Goal: Find specific page/section: Find specific page/section

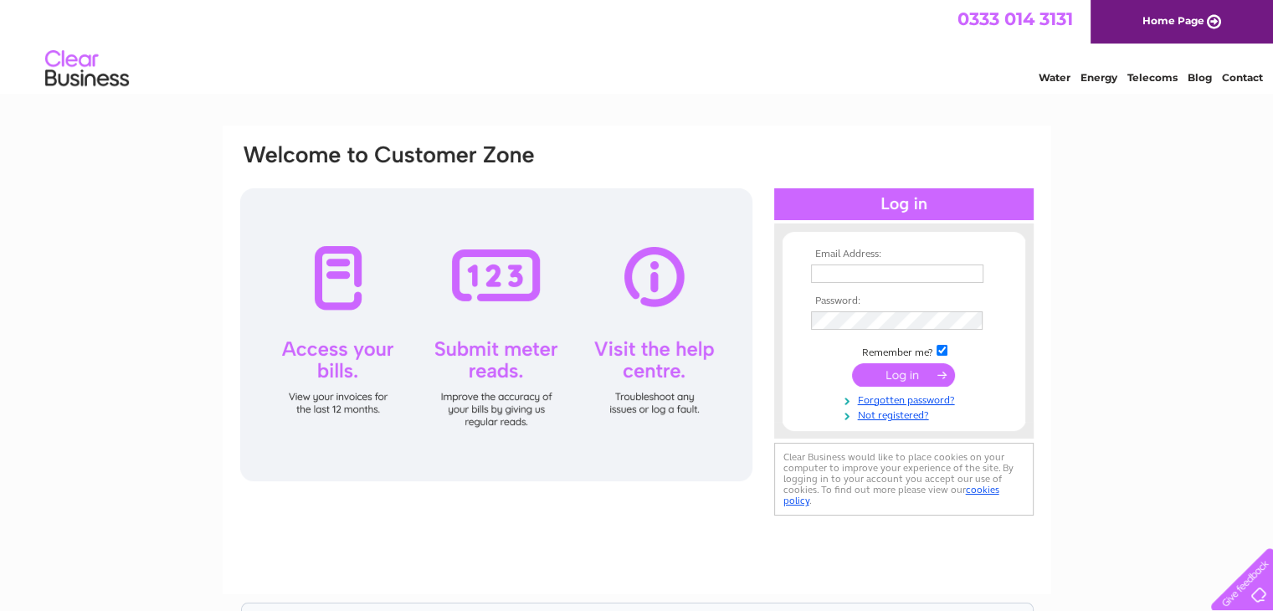
type input "[PERSON_NAME][EMAIL_ADDRESS][DOMAIN_NAME]"
click at [928, 369] on input "submit" at bounding box center [903, 374] width 103 height 23
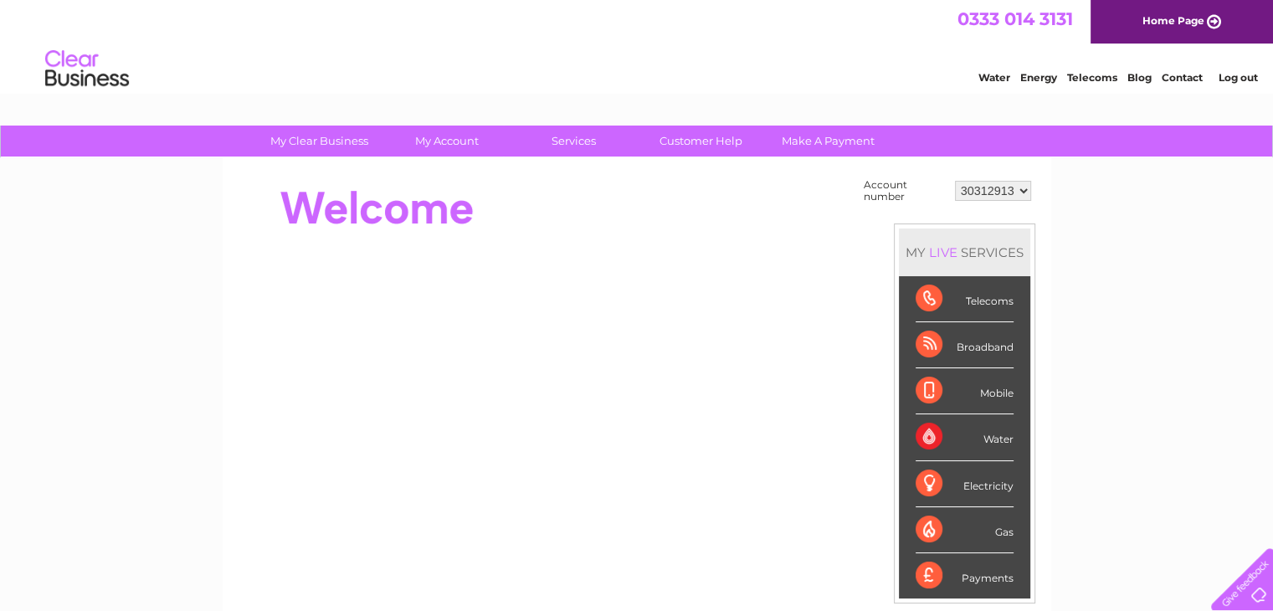
click at [1008, 439] on div "Water" at bounding box center [965, 437] width 98 height 46
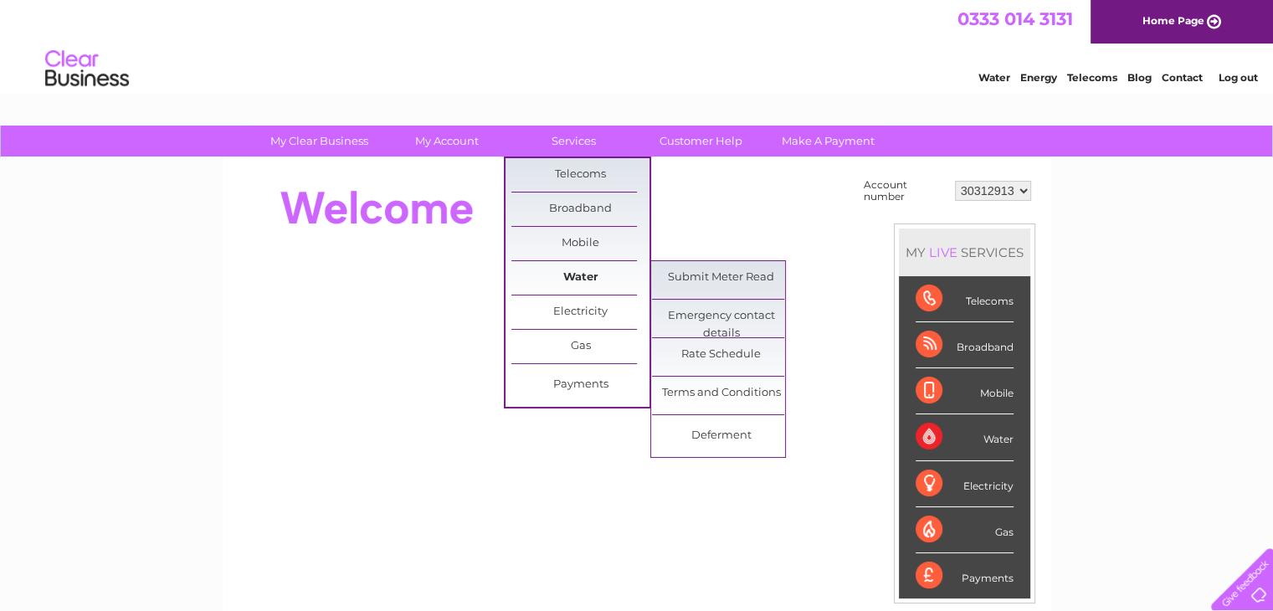
click at [559, 275] on link "Water" at bounding box center [580, 277] width 138 height 33
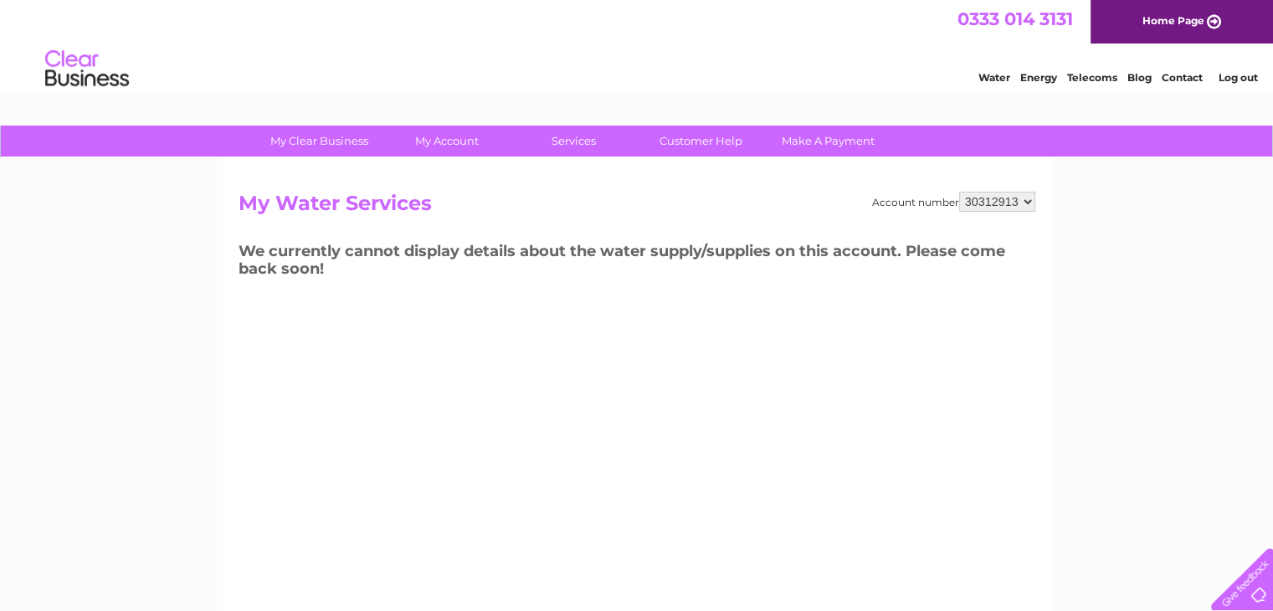
click at [1232, 77] on link "Log out" at bounding box center [1237, 77] width 39 height 13
